Goal: Information Seeking & Learning: Learn about a topic

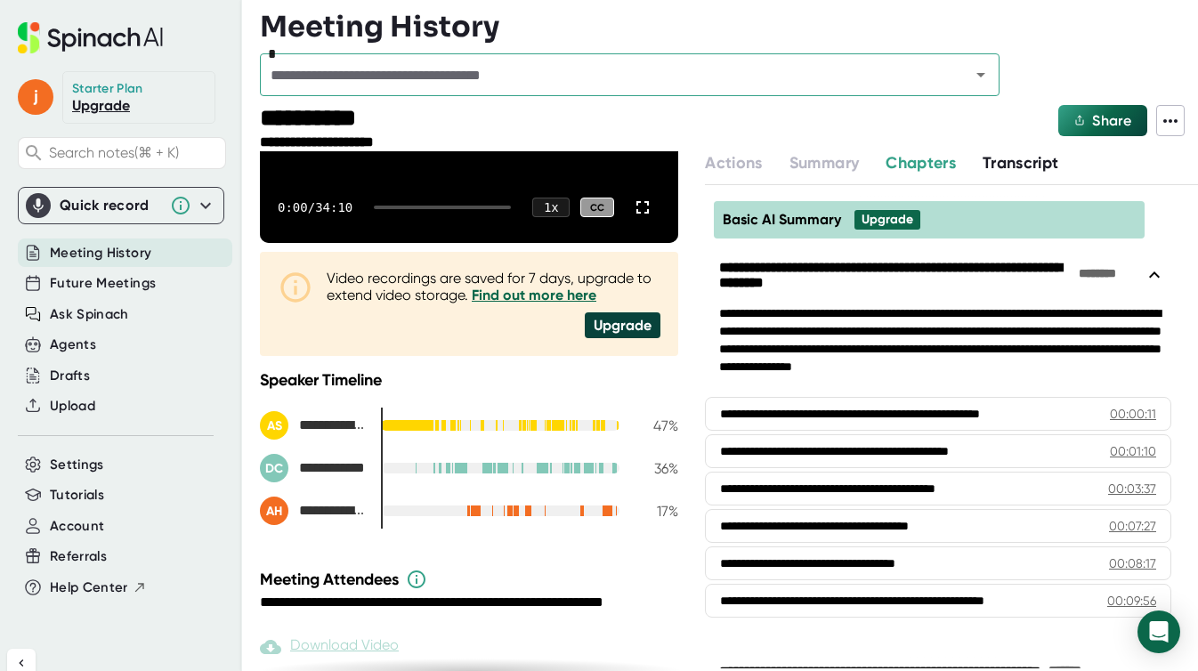
scroll to position [487, 0]
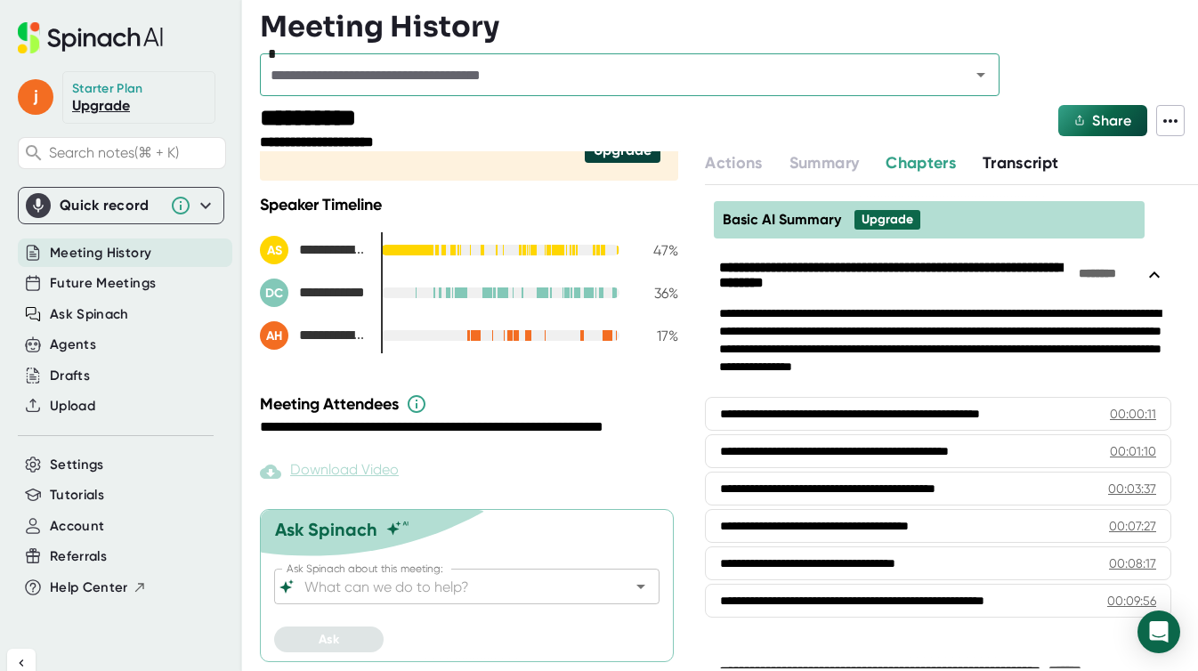
click at [358, 590] on input "Ask Spinach about this meeting:" at bounding box center [451, 586] width 301 height 25
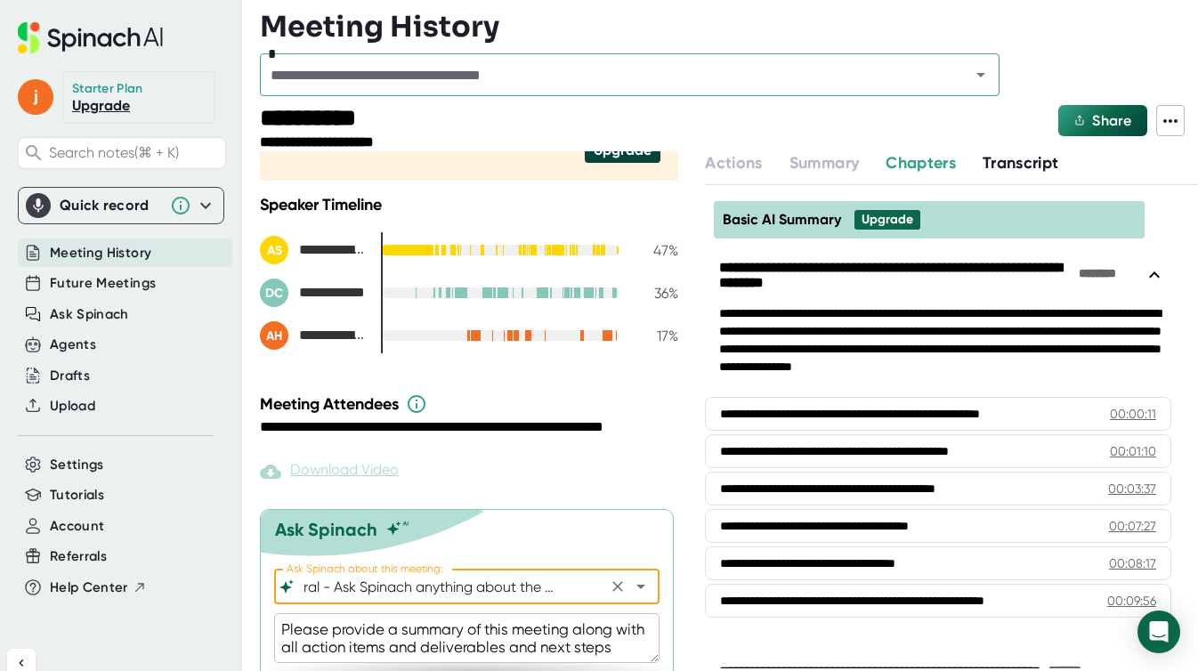
scroll to position [537, 0]
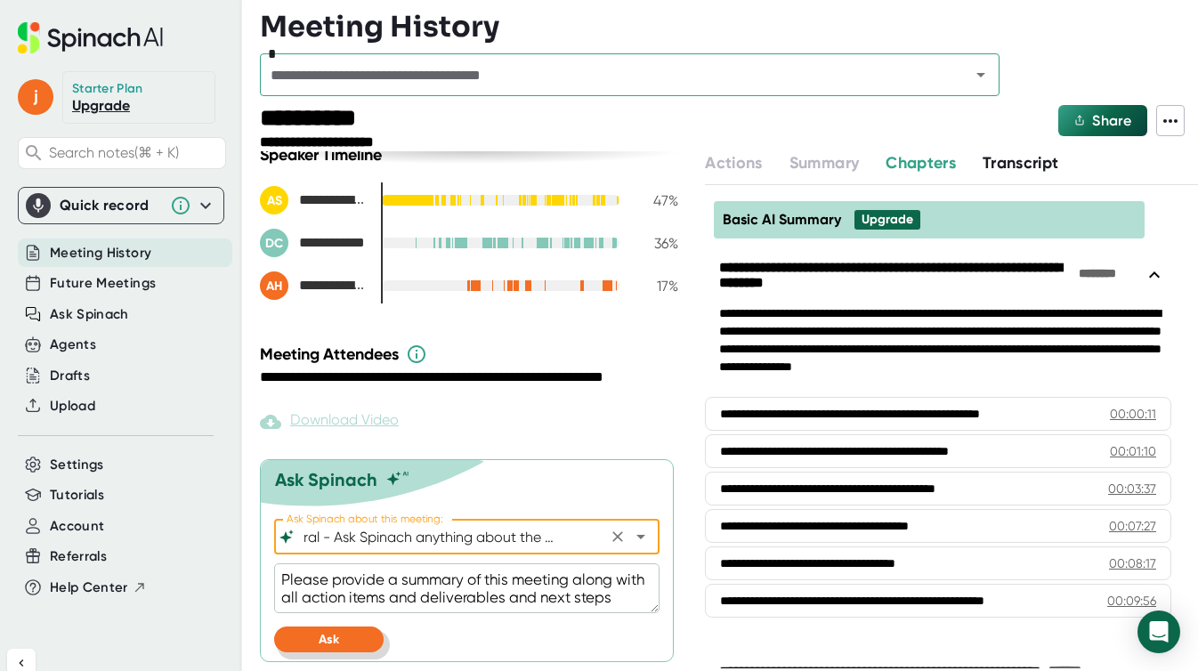
type input "General - Ask Spinach anything about the meeting"
click at [327, 637] on span "Ask" at bounding box center [329, 639] width 20 height 15
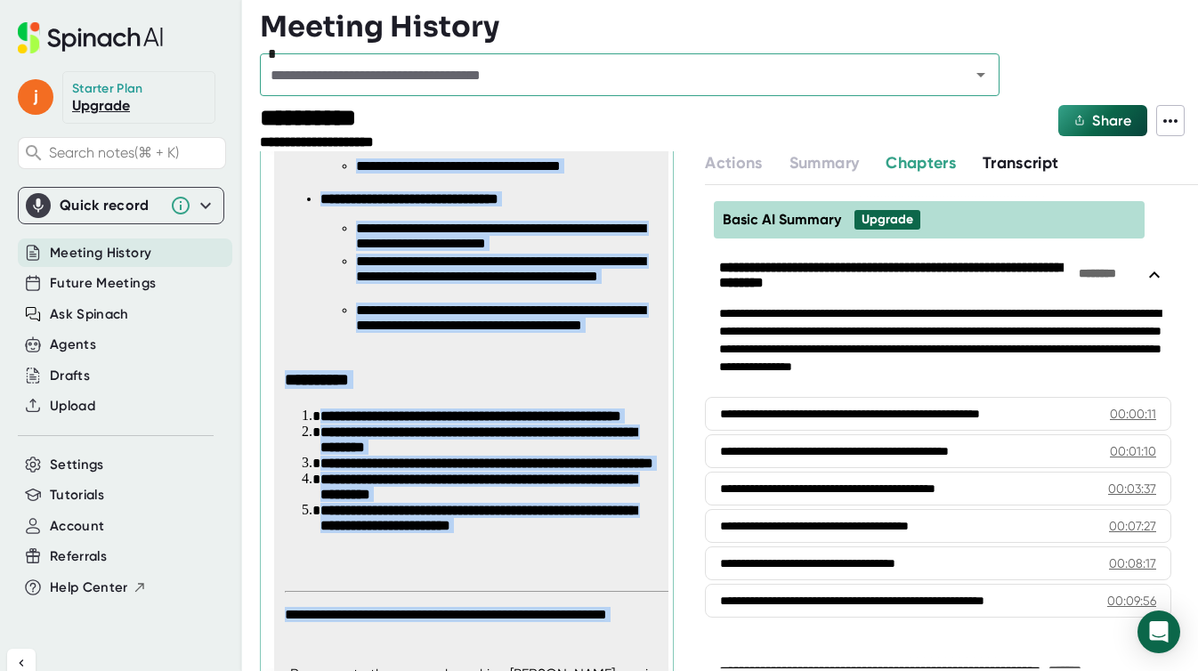
scroll to position [2695, 0]
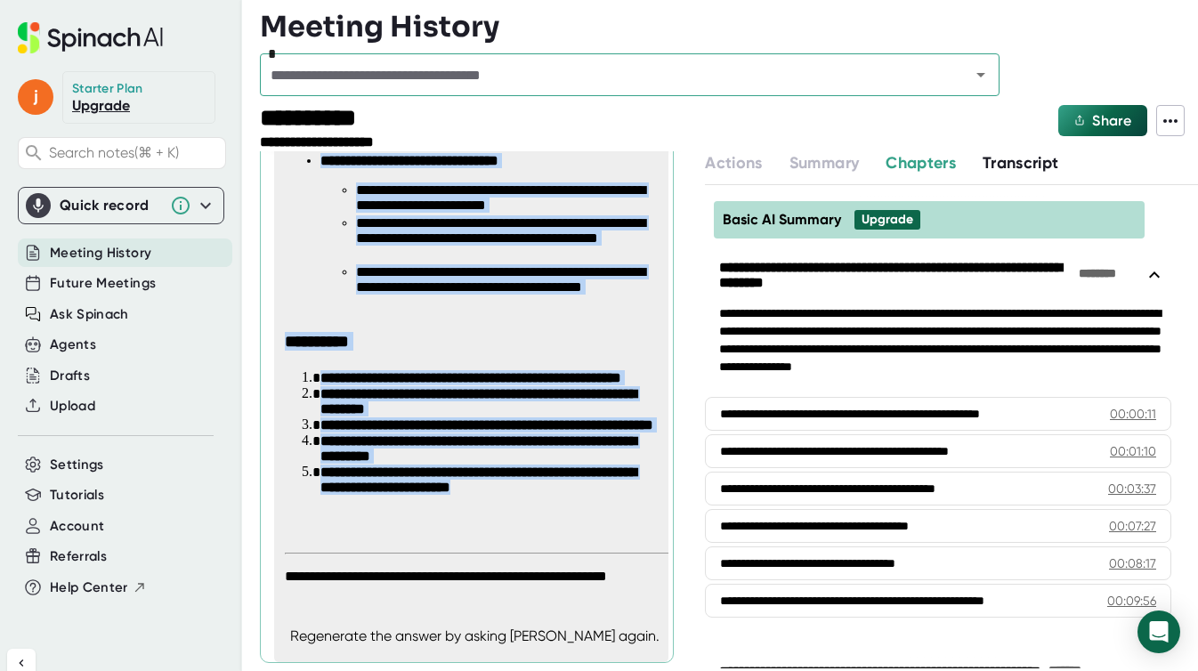
drag, startPoint x: 288, startPoint y: 223, endPoint x: 633, endPoint y: 530, distance: 461.6
copy span "**********"
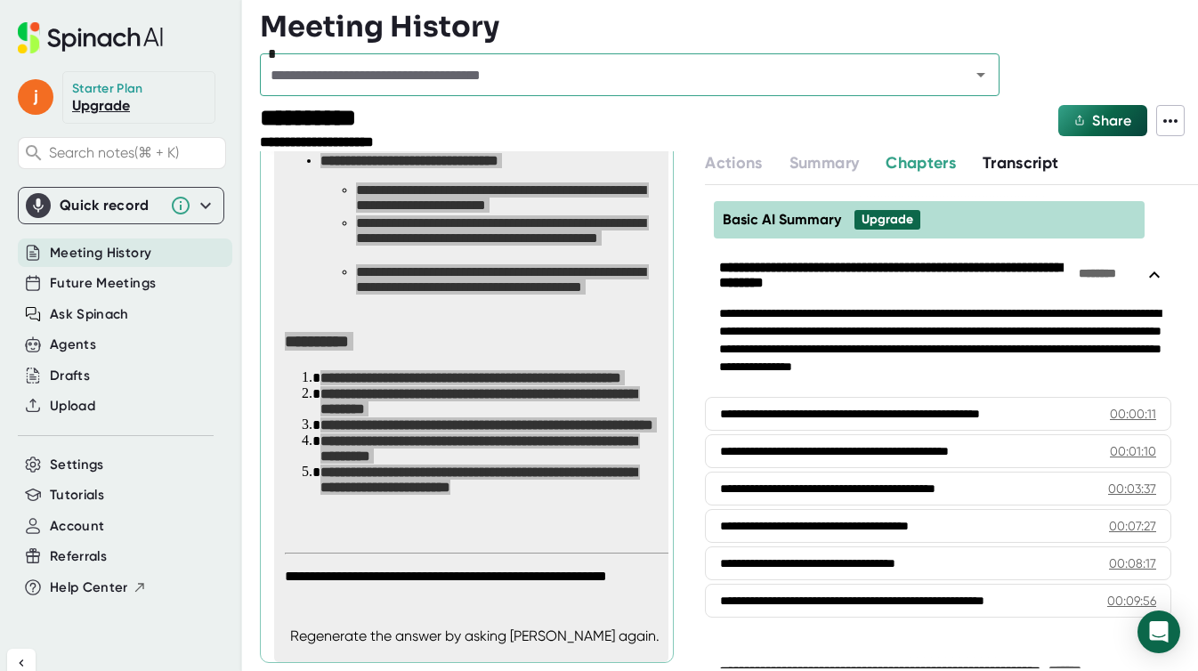
type textarea "x"
